Goal: Book appointment/travel/reservation

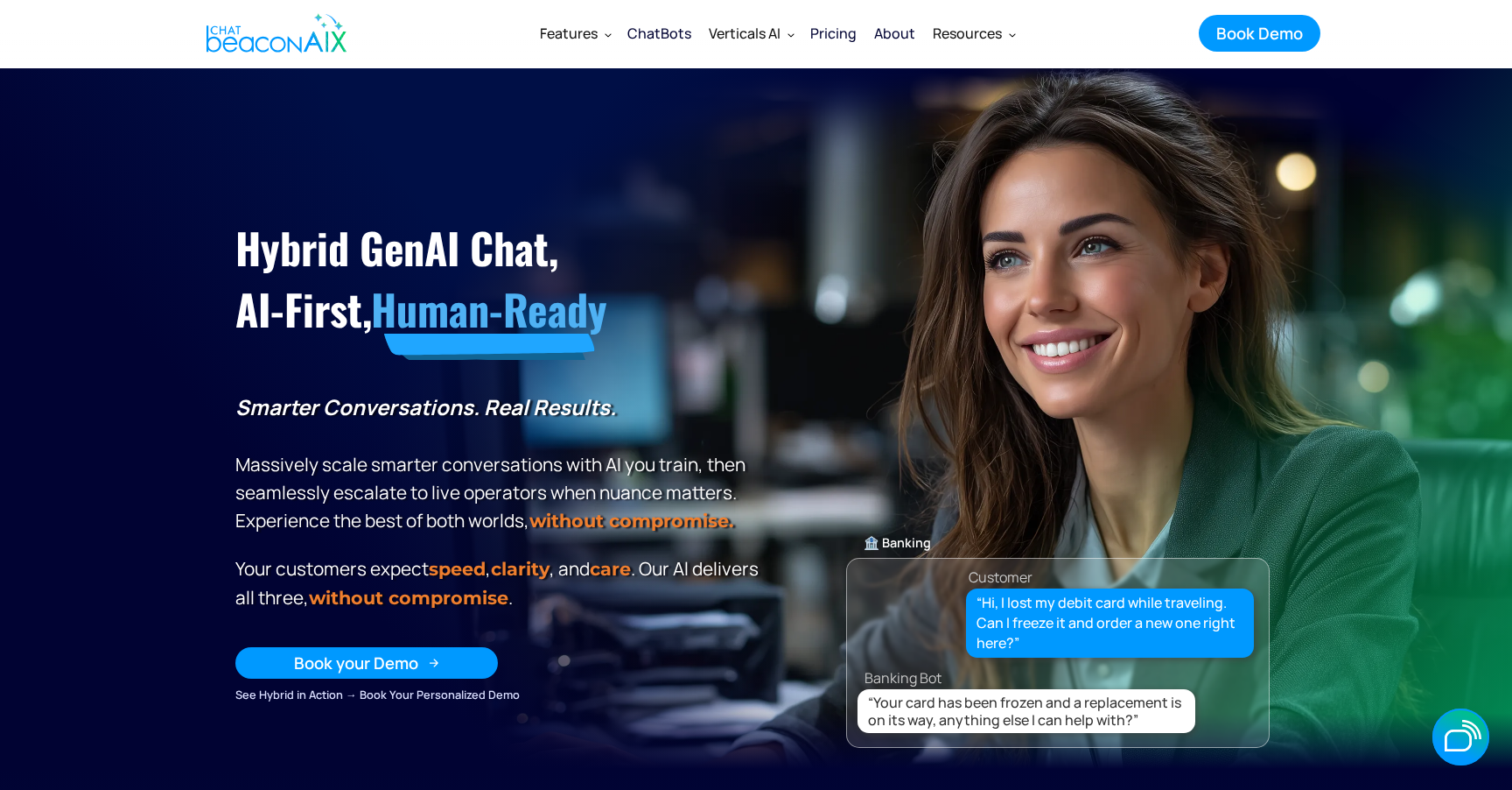
click at [402, 651] on div "Book your Demo" at bounding box center [356, 662] width 125 height 23
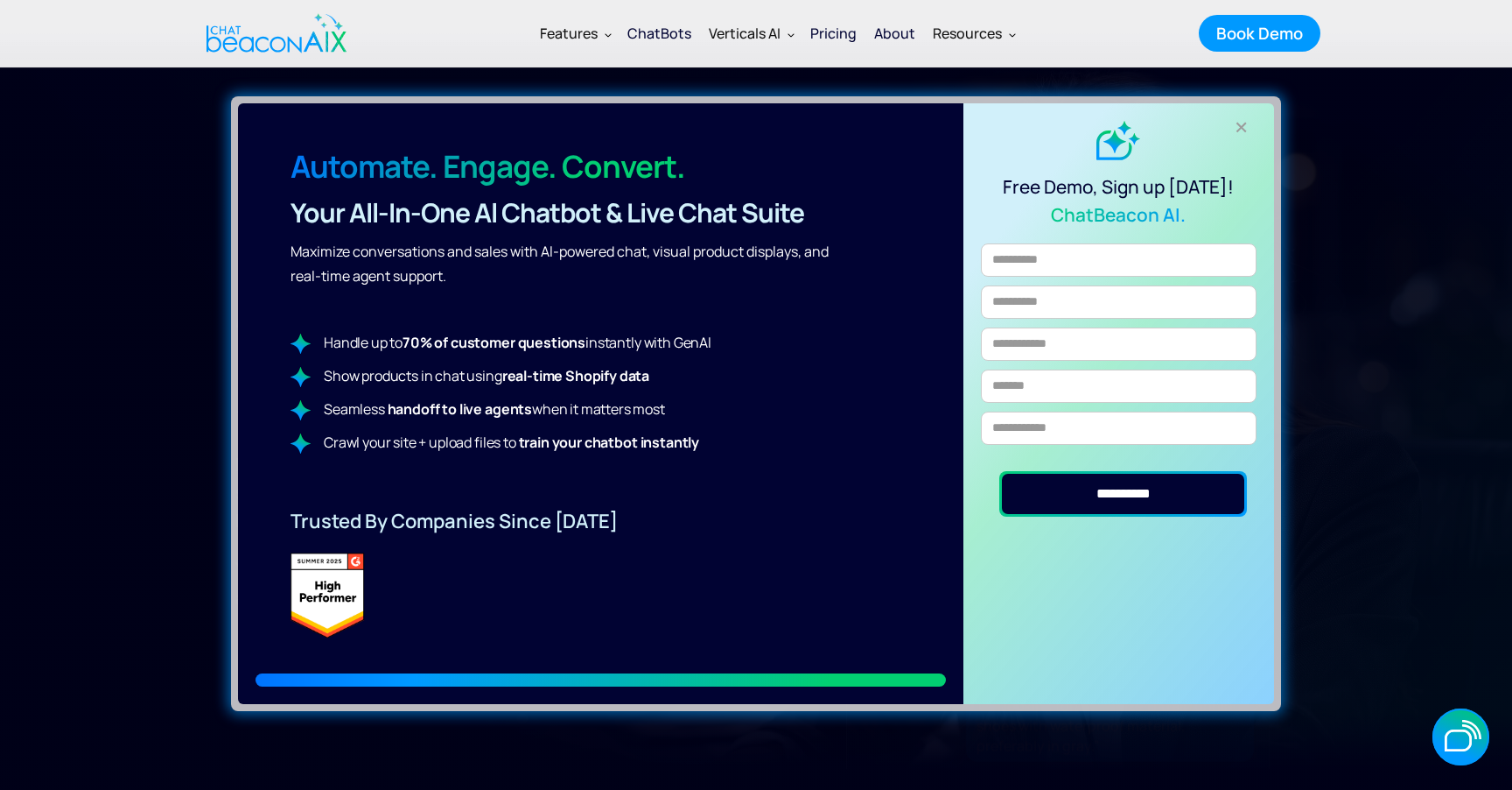
click at [1247, 129] on div "+" at bounding box center [1242, 127] width 29 height 29
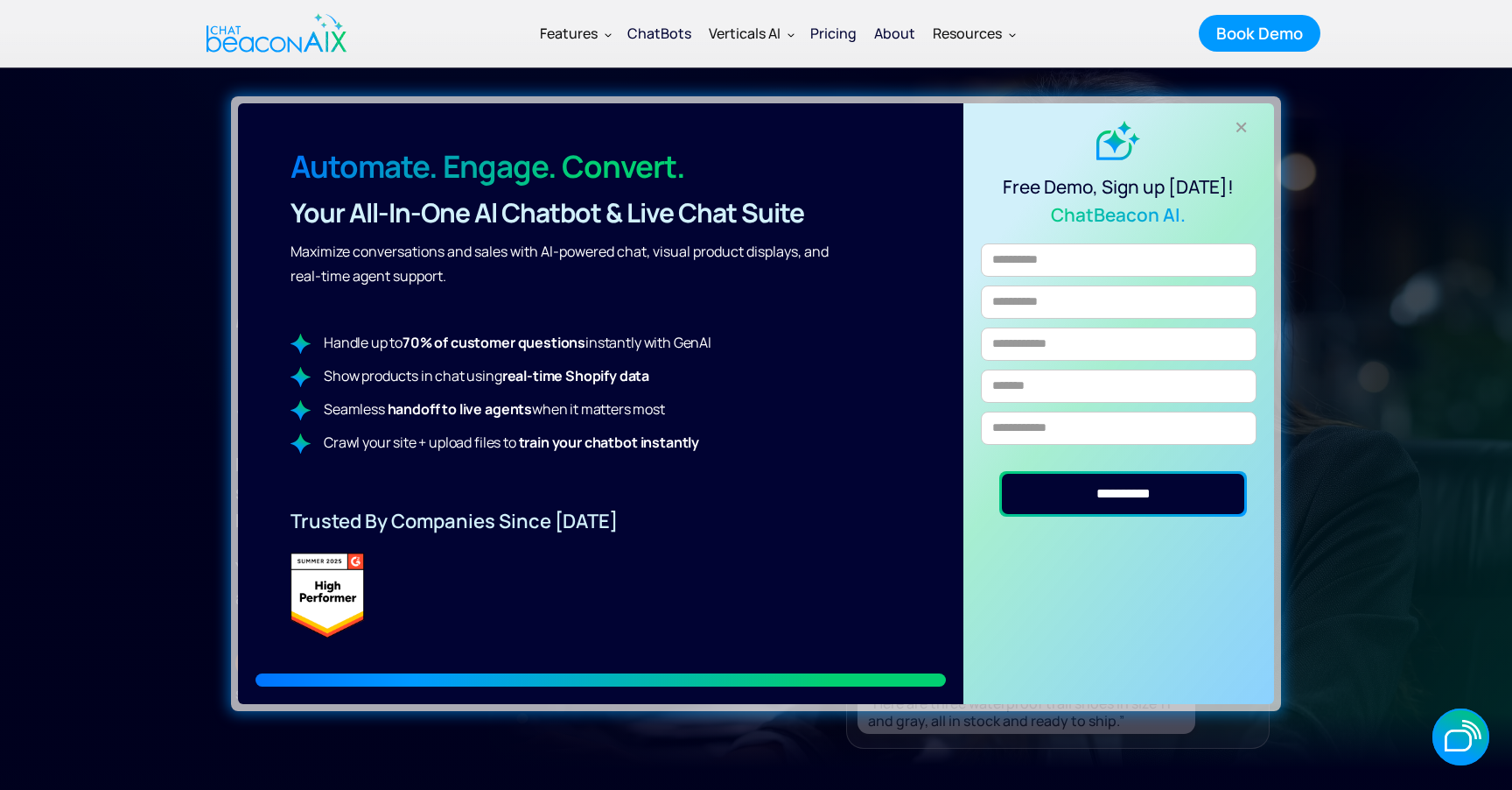
click at [1241, 129] on div "+" at bounding box center [1242, 127] width 29 height 29
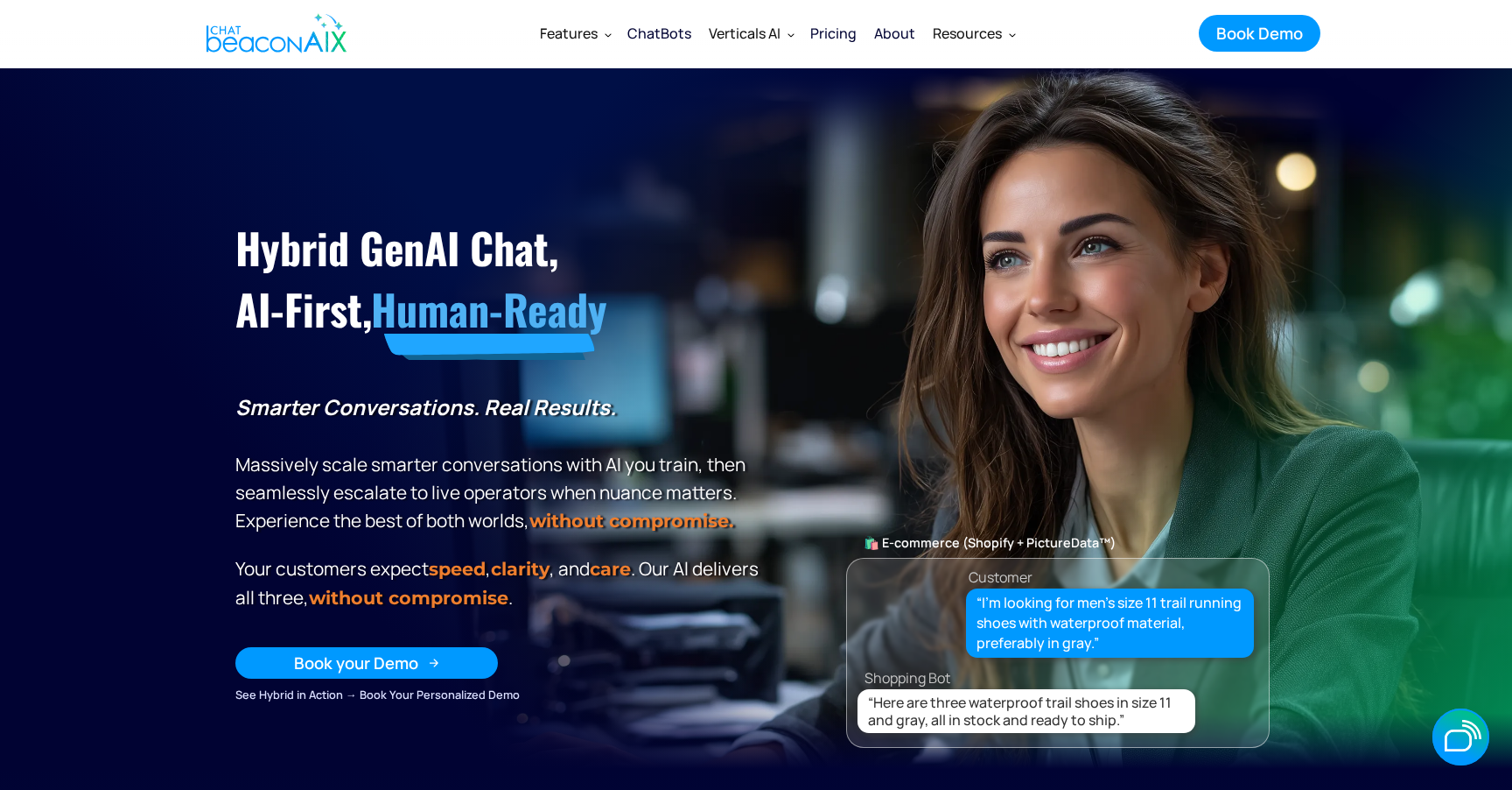
click at [398, 661] on div "Book your Demo" at bounding box center [356, 662] width 125 height 23
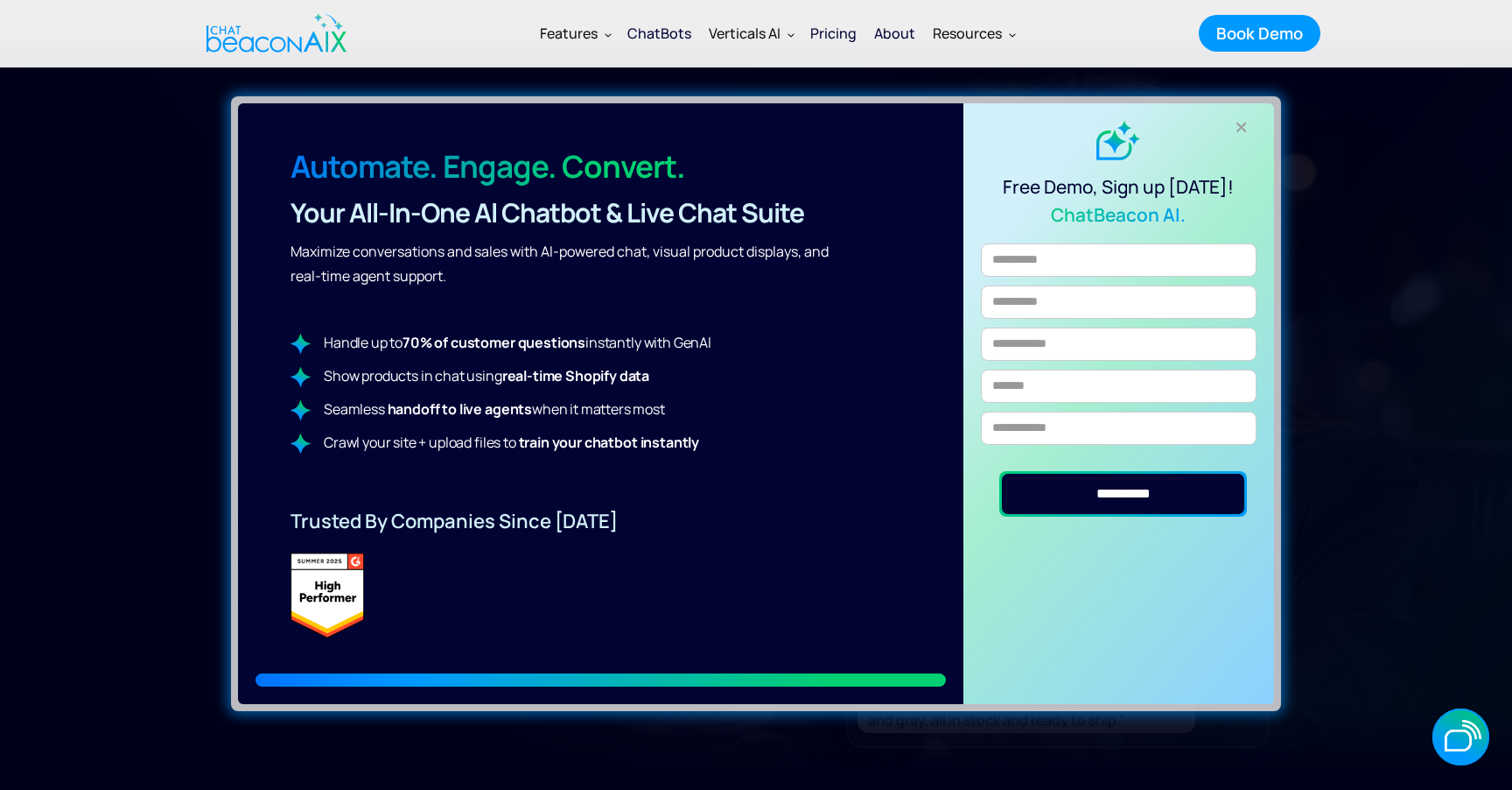
click at [1248, 125] on div "+" at bounding box center [1242, 127] width 29 height 29
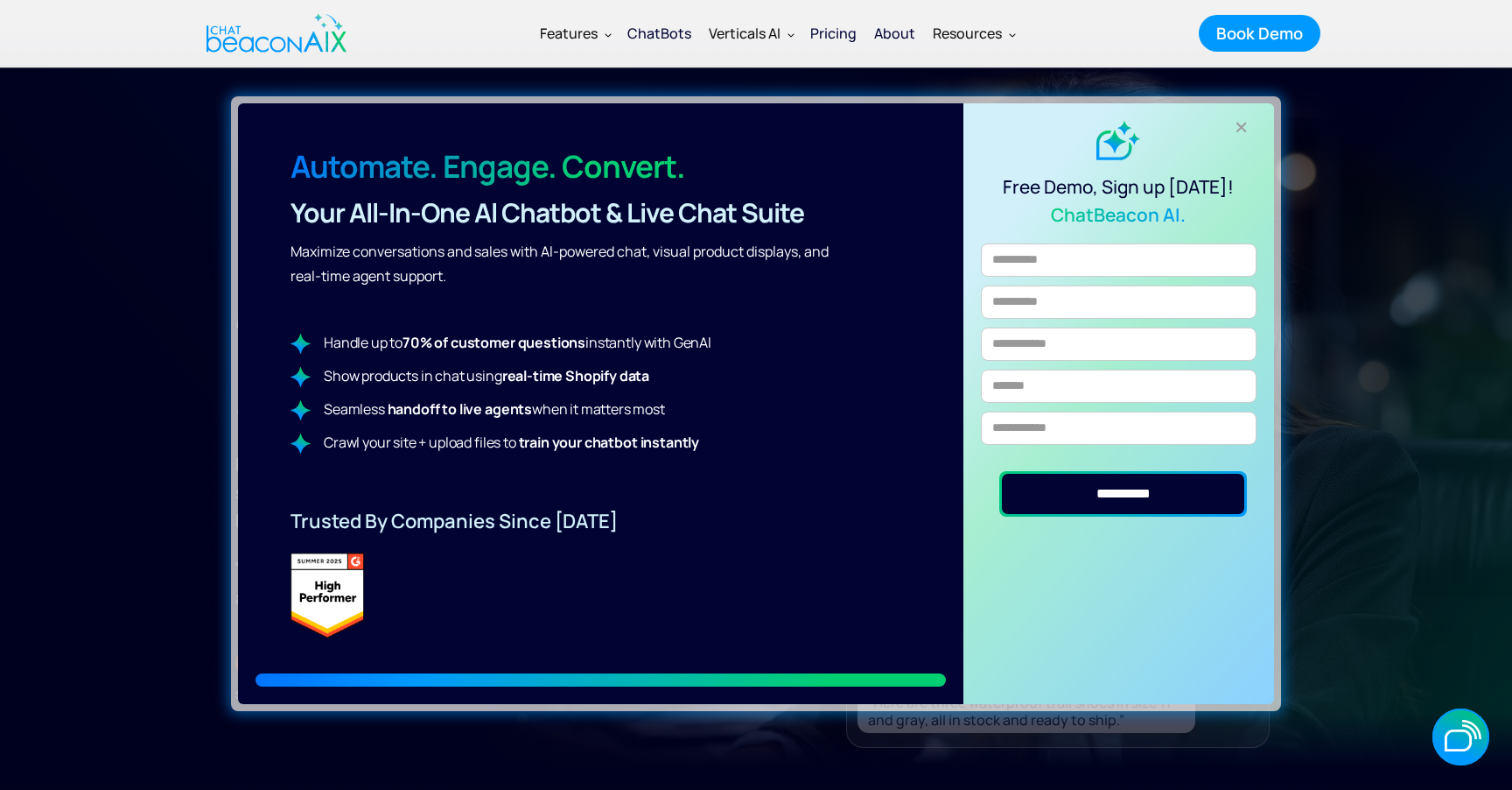
click at [1242, 125] on div "+" at bounding box center [1242, 127] width 29 height 29
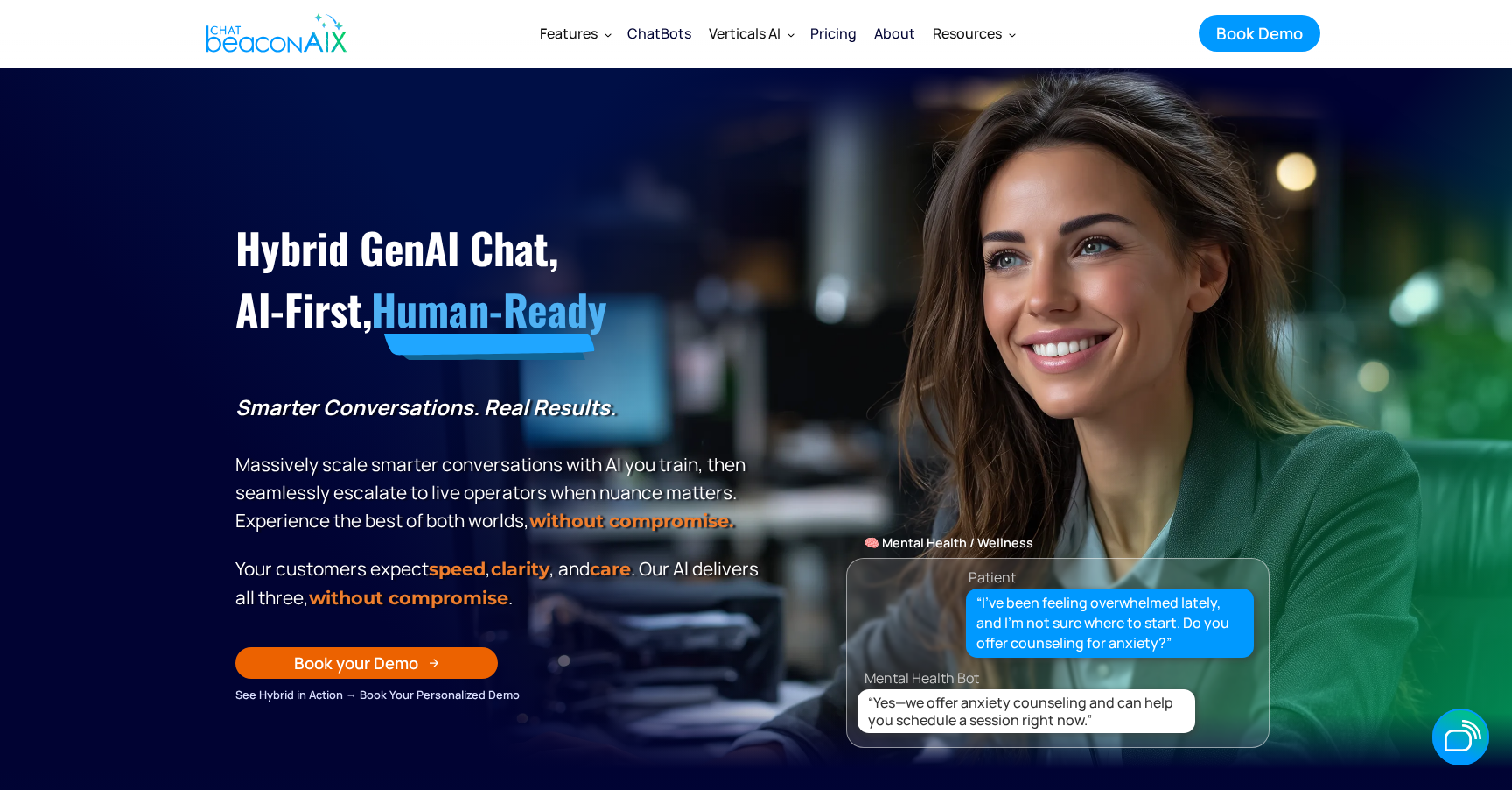
click at [276, 41] on img "home" at bounding box center [277, 33] width 141 height 52
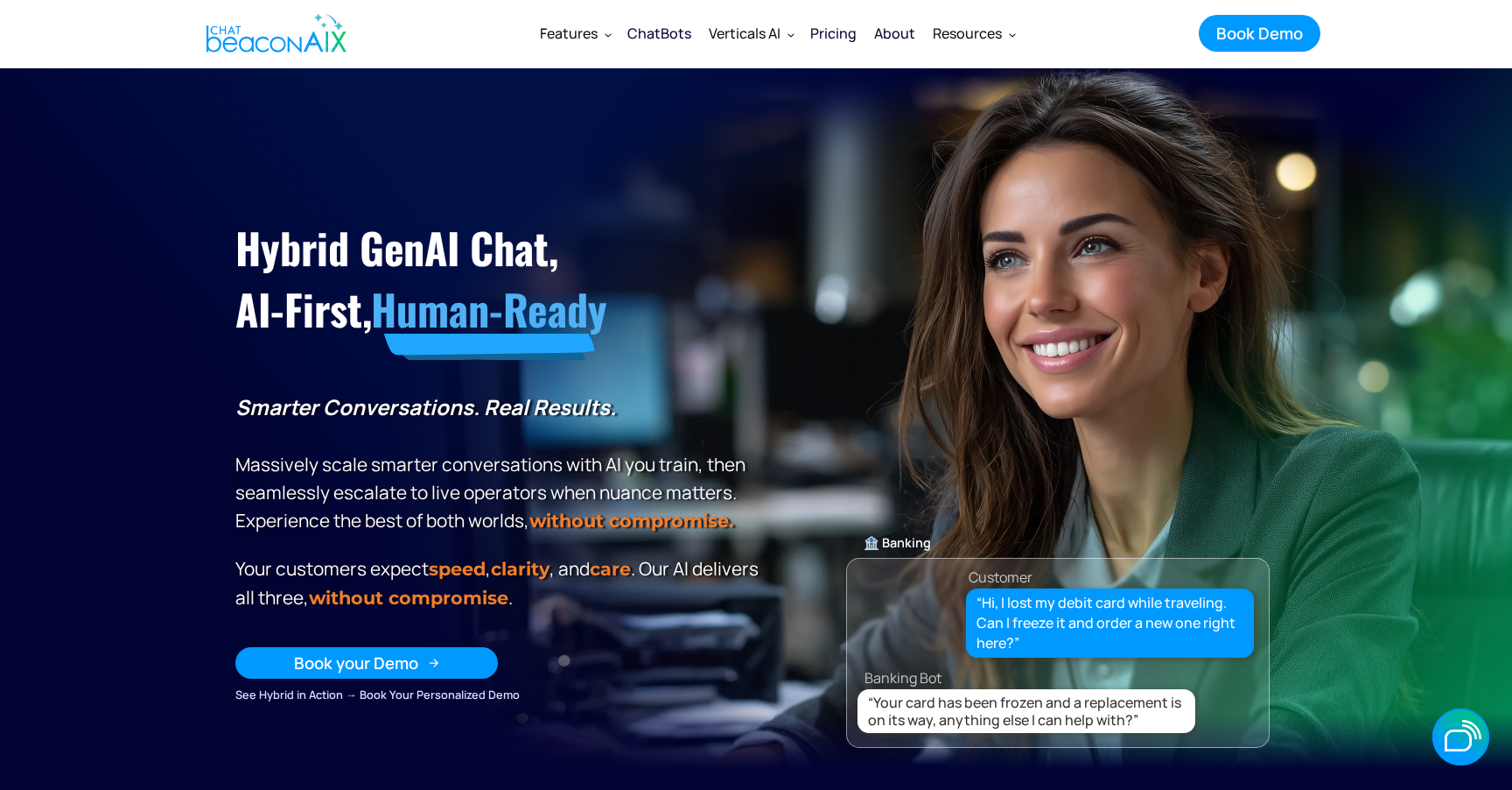
click at [434, 653] on link "Book your Demo" at bounding box center [366, 663] width 262 height 32
